Goal: Task Accomplishment & Management: Complete application form

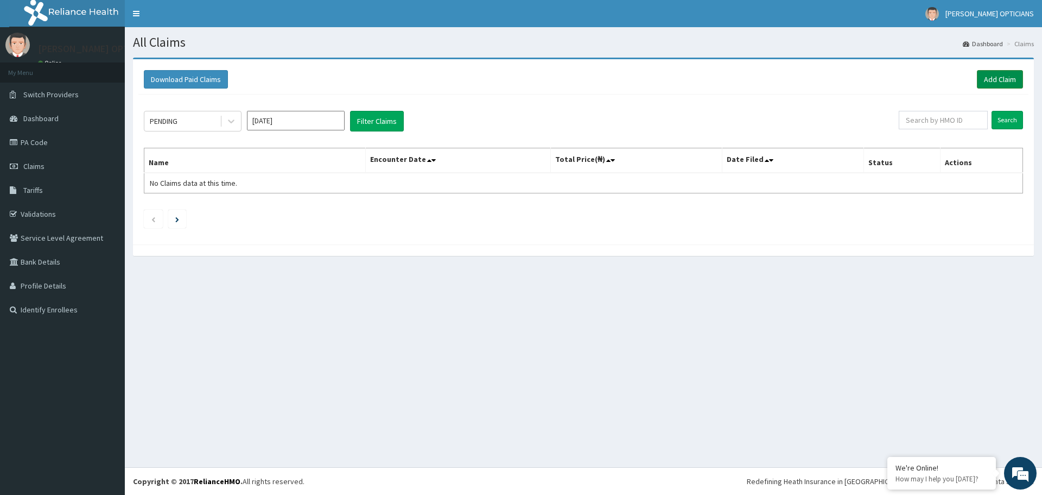
click at [990, 77] on link "Add Claim" at bounding box center [1000, 79] width 46 height 18
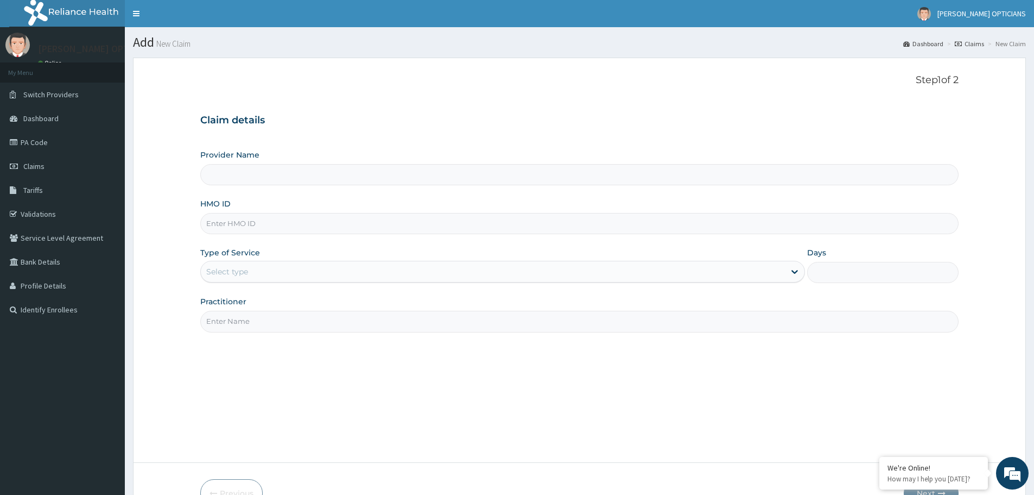
type input "[PERSON_NAME] Opticians, [GEOGRAPHIC_DATA]"
click at [324, 226] on input "HMO ID" at bounding box center [579, 223] width 758 height 21
type input "OTG/10244/C"
click at [265, 274] on div "Select type" at bounding box center [493, 271] width 584 height 17
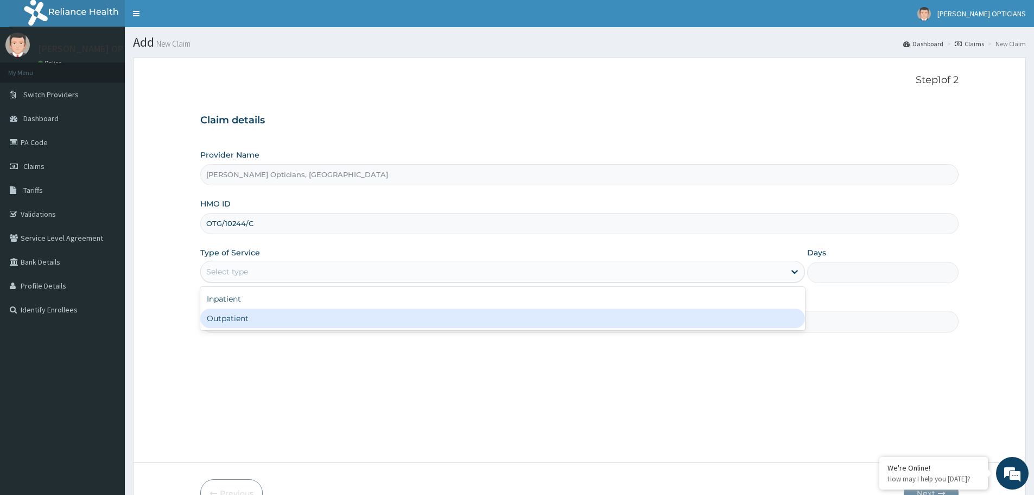
click at [245, 316] on div "Outpatient" at bounding box center [502, 318] width 605 height 20
type input "1"
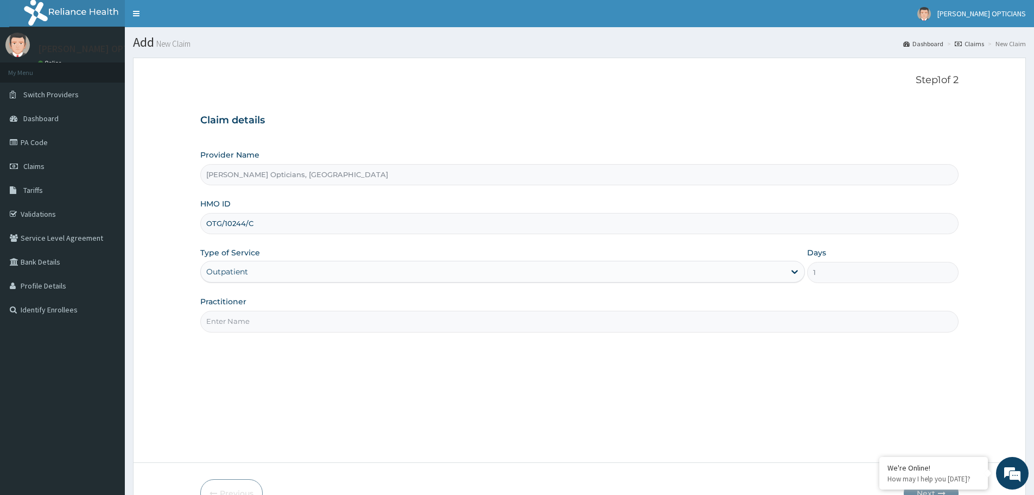
click at [254, 319] on input "Practitioner" at bounding box center [579, 321] width 758 height 21
type input "[PERSON_NAME]"
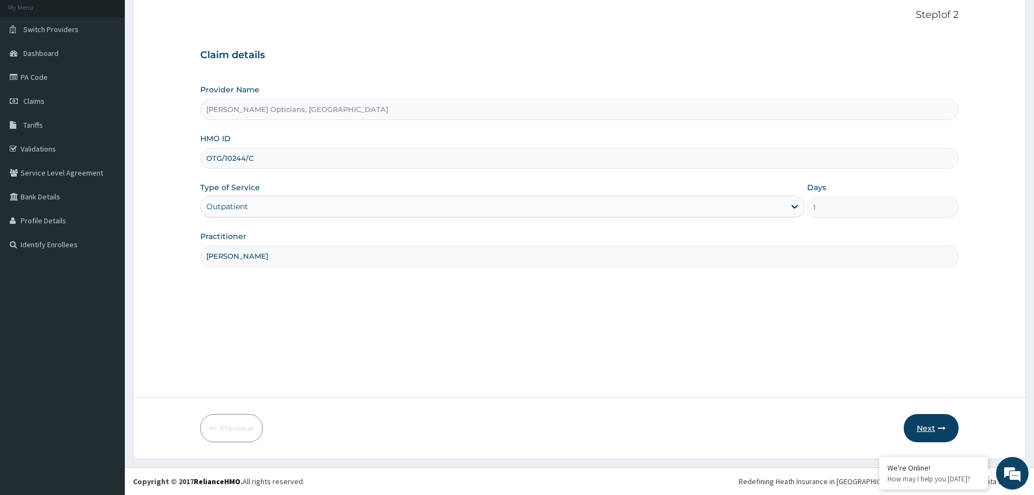
click at [919, 425] on button "Next" at bounding box center [931, 428] width 55 height 28
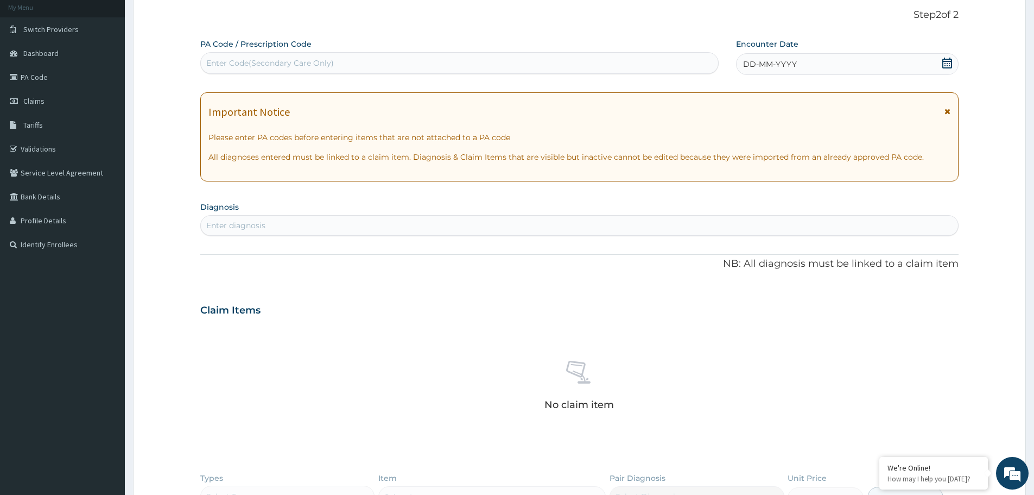
click at [430, 64] on div "Enter Code(Secondary Care Only)" at bounding box center [459, 62] width 517 height 17
paste input "PA/8C23C0"
type input "PA/8C23C0"
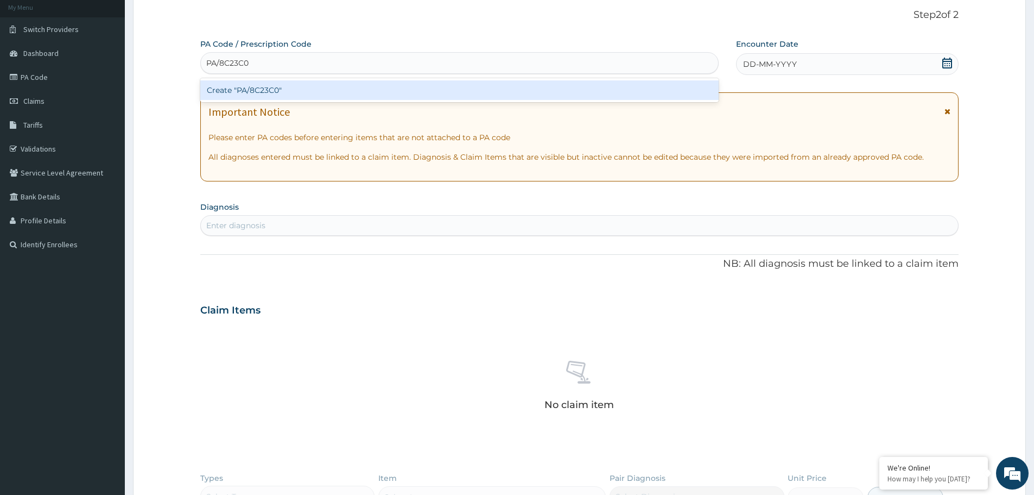
click at [342, 92] on div "Create "PA/8C23C0"" at bounding box center [459, 90] width 518 height 20
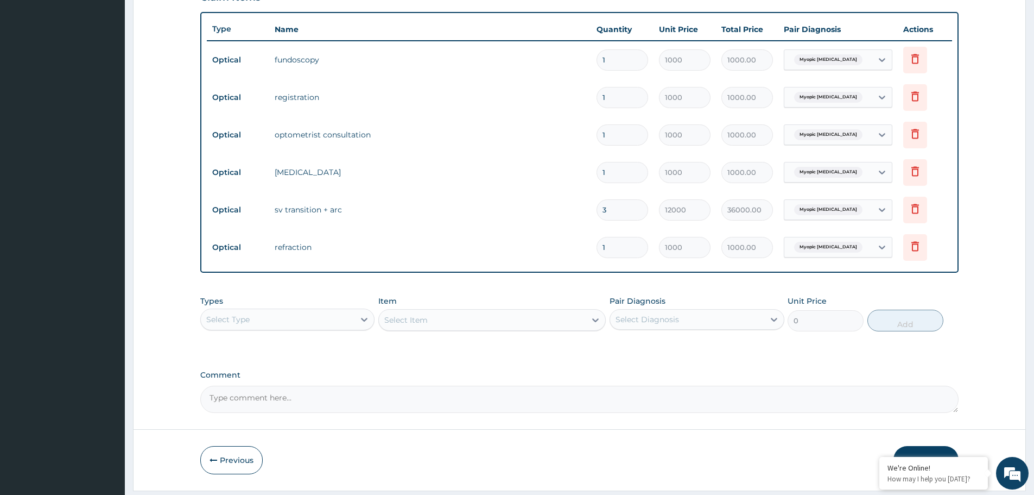
scroll to position [413, 0]
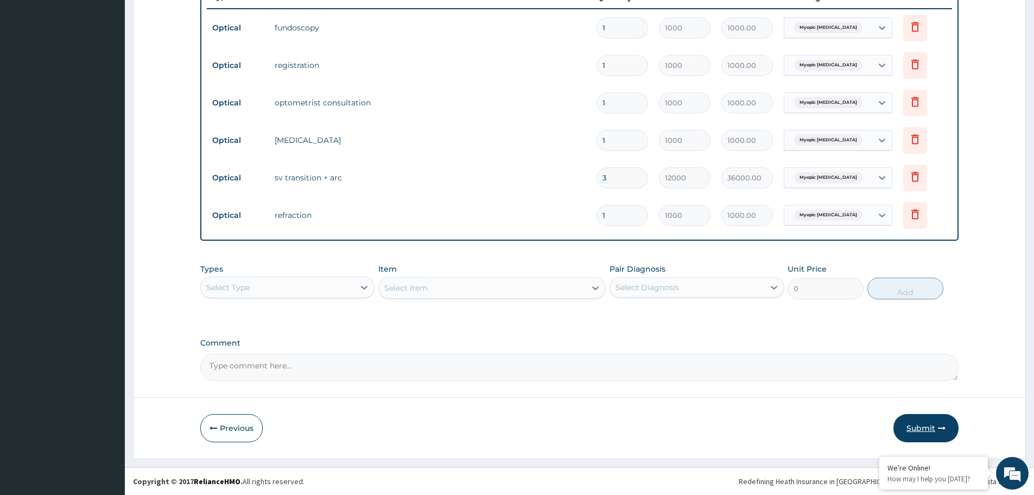
click at [920, 423] on button "Submit" at bounding box center [926, 428] width 65 height 28
